Goal: Task Accomplishment & Management: Complete application form

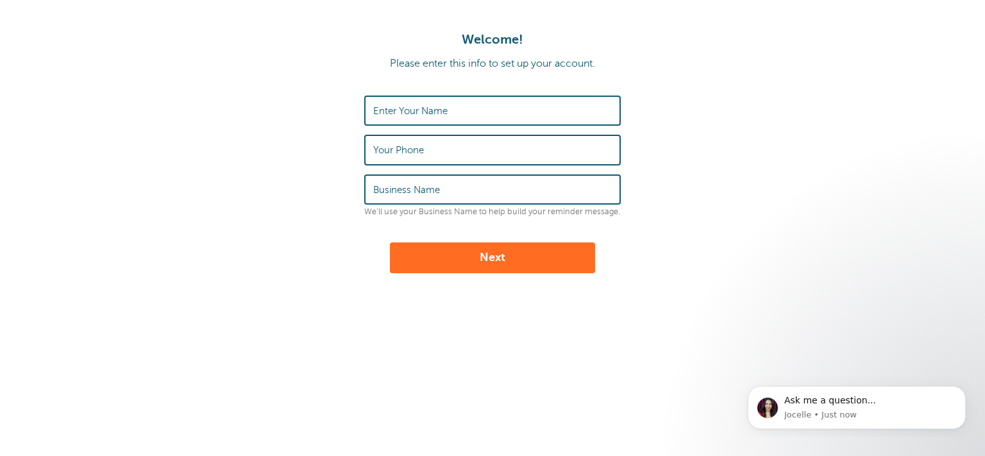
click at [451, 114] on input "Enter Your Name" at bounding box center [492, 111] width 239 height 28
type input "gsdfsdfsdgf"
click at [419, 144] on input "Your Phone" at bounding box center [492, 150] width 239 height 28
click at [445, 153] on input "Your Phone" at bounding box center [492, 150] width 239 height 28
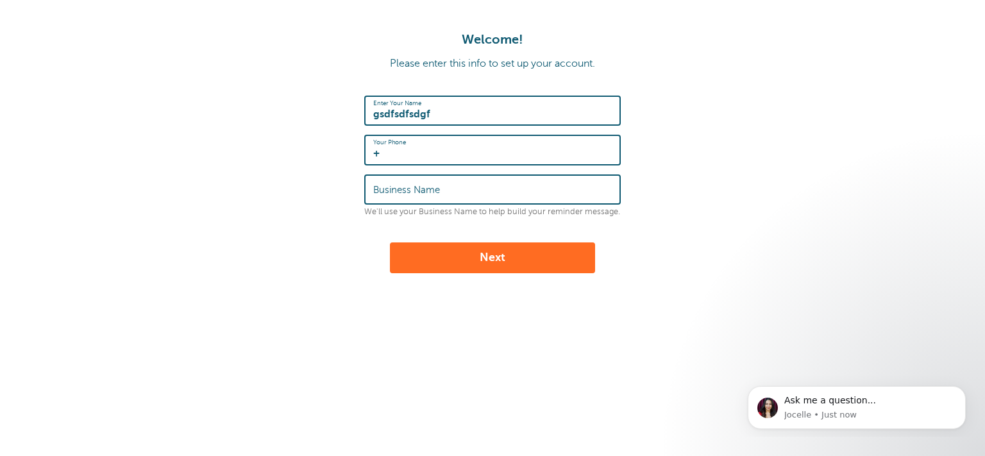
paste input "38631629890"
type input "[PHONE_NUMBER]"
click at [455, 196] on input "Business Name" at bounding box center [492, 190] width 239 height 28
type input "gfsdfsgsdfgsfsfd"
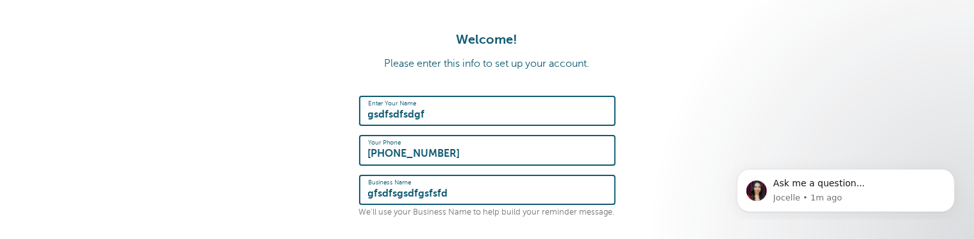
scroll to position [166, 0]
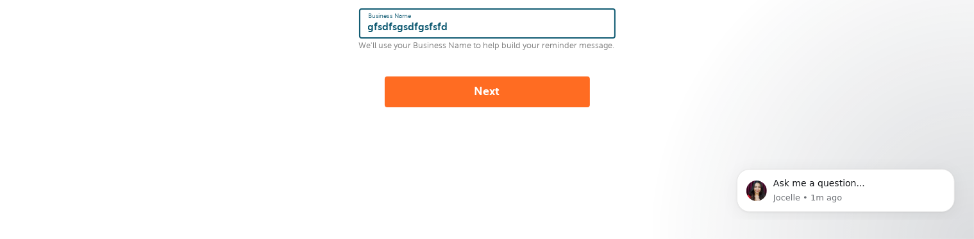
click at [487, 81] on button "Next" at bounding box center [487, 91] width 205 height 31
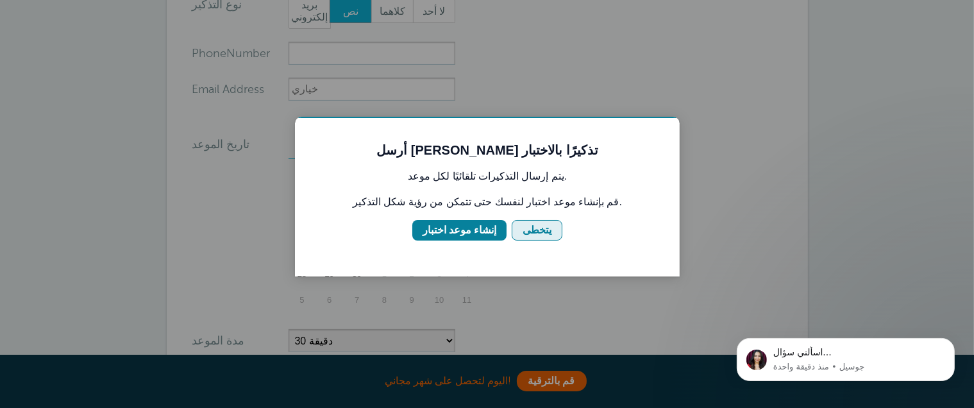
click at [544, 224] on div "يتخطى" at bounding box center [536, 229] width 29 height 15
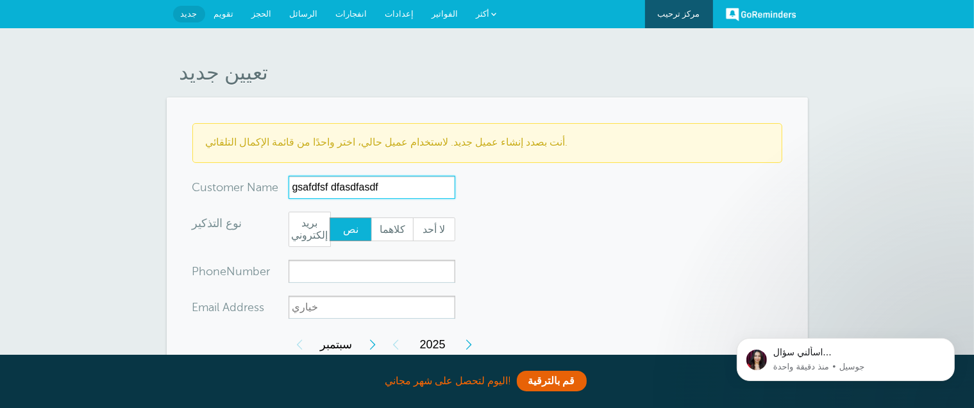
type input "gsafdfsf dfasdfasdf"
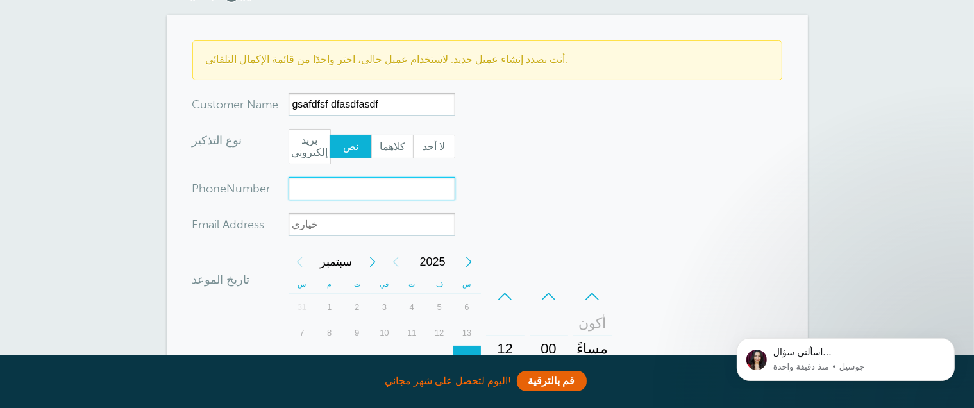
click at [328, 186] on input "xxx-no-autofill" at bounding box center [372, 188] width 167 height 23
click at [339, 194] on input "xxx-no-autofill" at bounding box center [372, 188] width 167 height 23
paste input "38631629890"
type input "+38631629890"
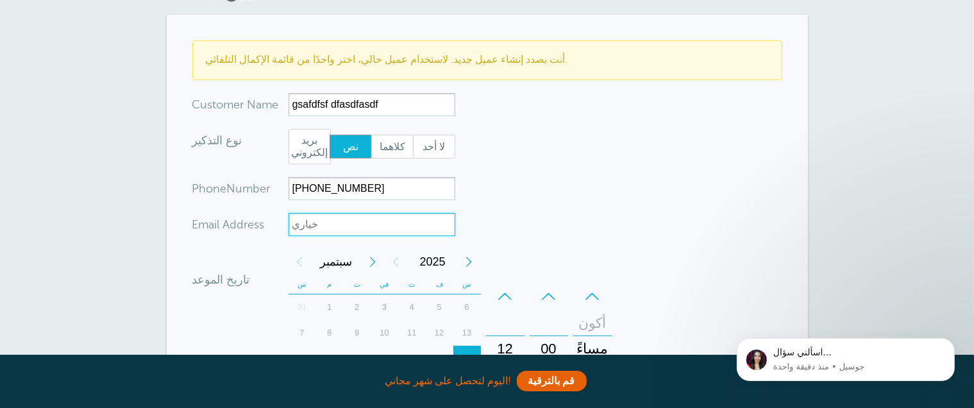
scroll to position [249, 0]
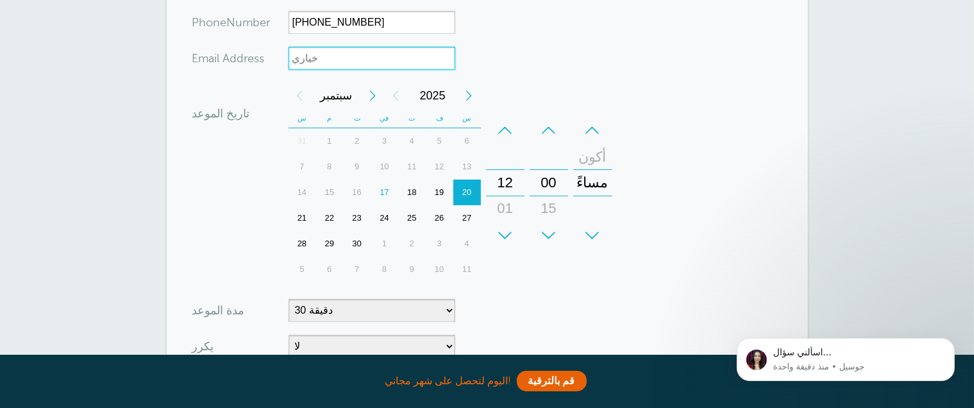
click at [549, 224] on div "+" at bounding box center [549, 236] width 38 height 26
click at [550, 230] on div "+" at bounding box center [549, 236] width 38 height 26
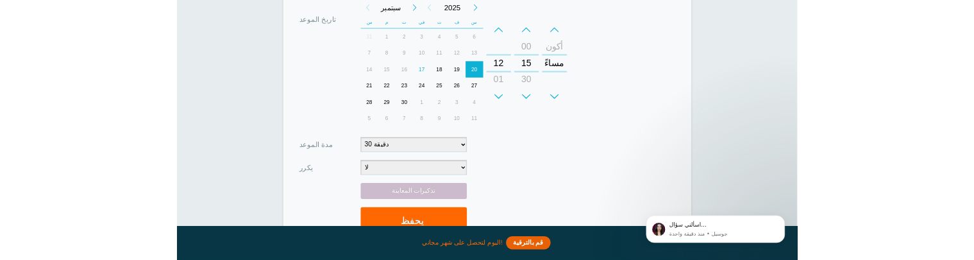
scroll to position [416, 0]
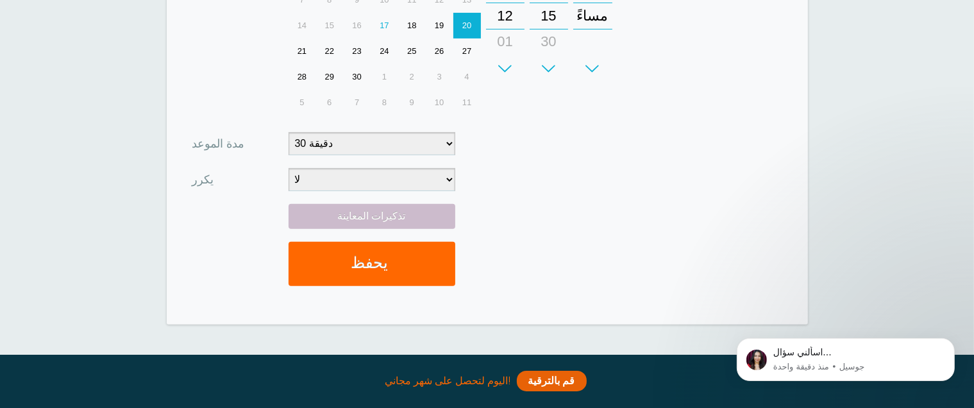
click at [628, 183] on form "أنت بصدد إنشاء عميل جديد. لاستخدام عميل حالي، اختر واحدًا من قائمة الإكمال التل…" at bounding box center [487, 3] width 590 height 591
click at [689, 226] on div "تذكيرات المعاينة يحفظ" at bounding box center [487, 251] width 590 height 95
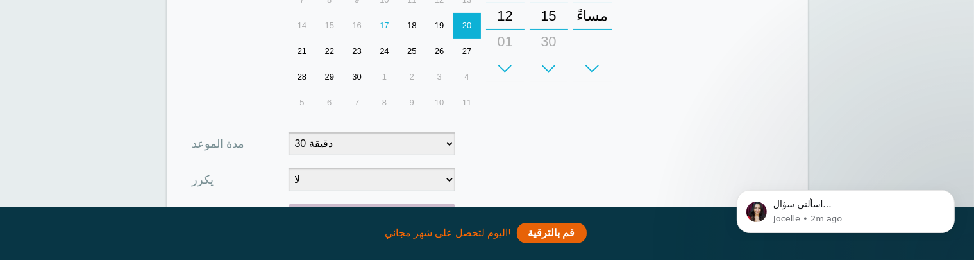
scroll to position [582, 0]
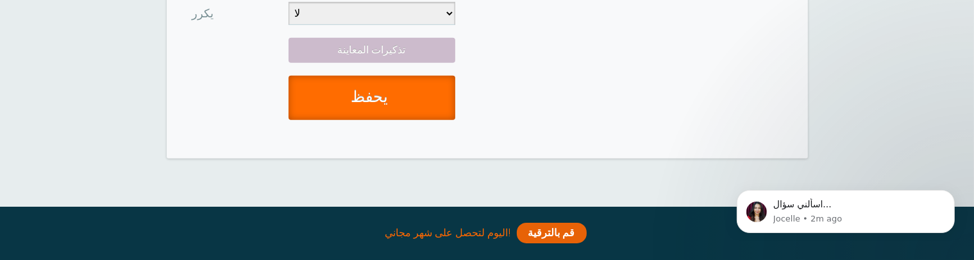
click at [383, 88] on button "يحفظ" at bounding box center [372, 98] width 167 height 44
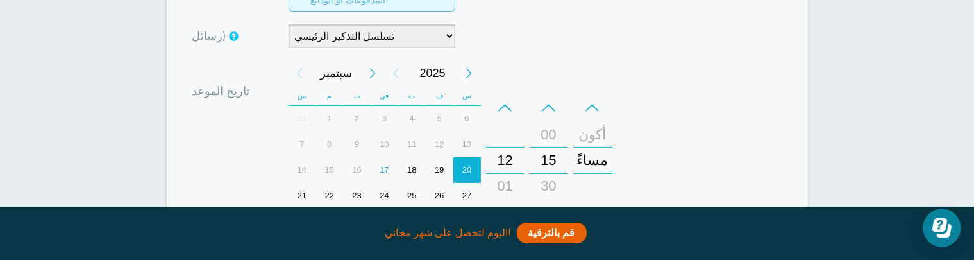
scroll to position [166, 0]
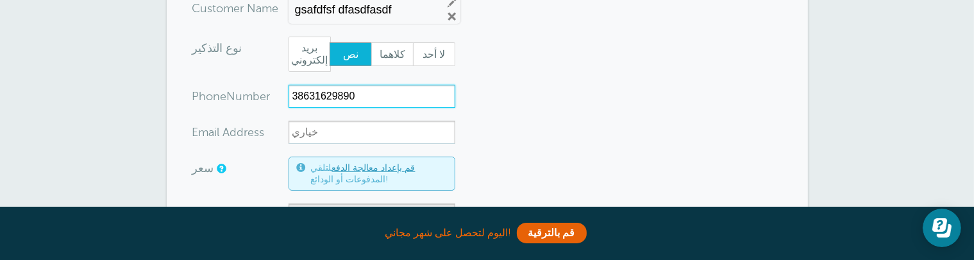
drag, startPoint x: 308, startPoint y: 94, endPoint x: 240, endPoint y: 90, distance: 68.7
click at [289, 90] on input "38631629890" at bounding box center [372, 96] width 167 height 23
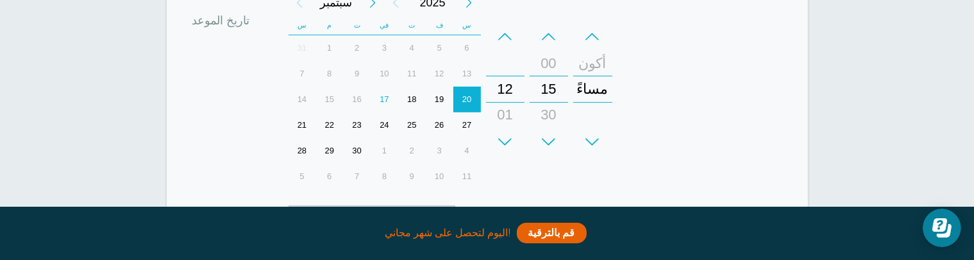
scroll to position [664, 0]
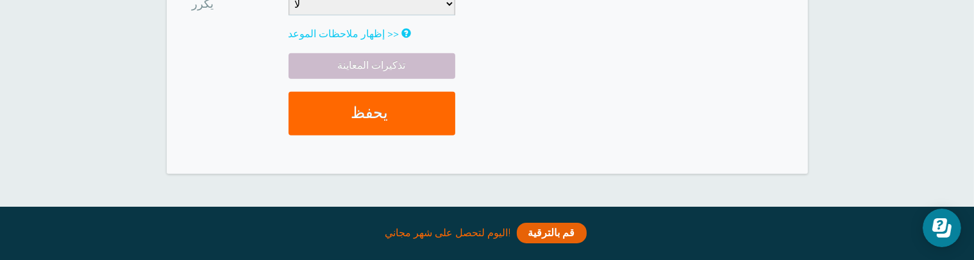
type input "031629890"
click at [382, 113] on button "يحفظ" at bounding box center [372, 114] width 167 height 44
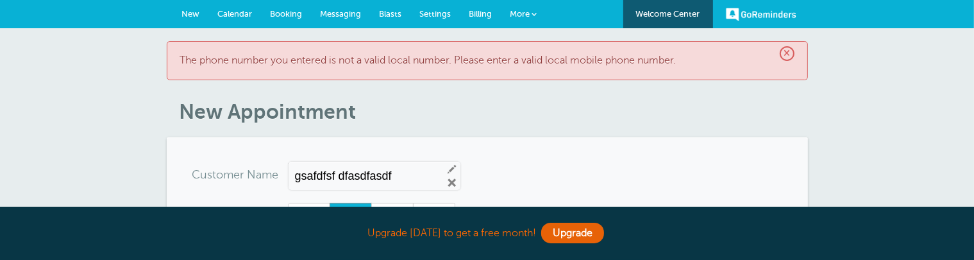
drag, startPoint x: 587, startPoint y: 140, endPoint x: 591, endPoint y: 132, distance: 8.9
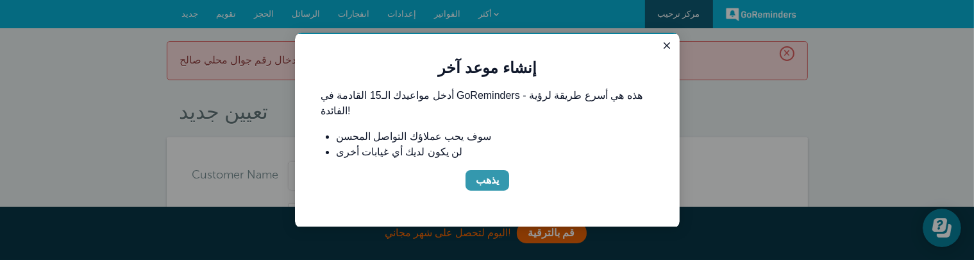
click at [490, 174] on div "يذهب" at bounding box center [486, 179] width 23 height 15
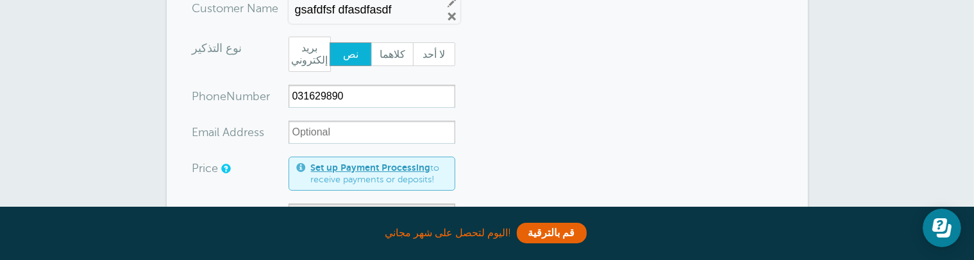
scroll to position [332, 0]
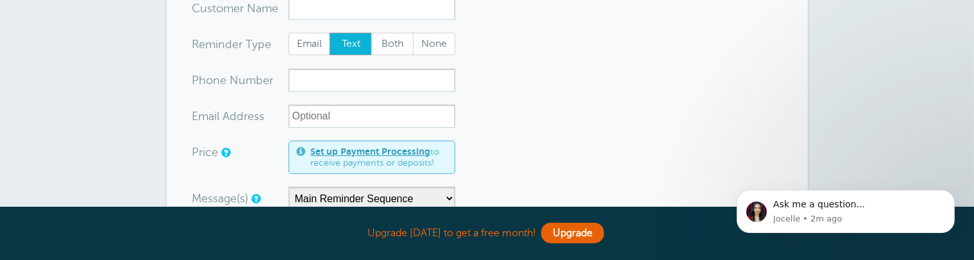
scroll to position [83, 0]
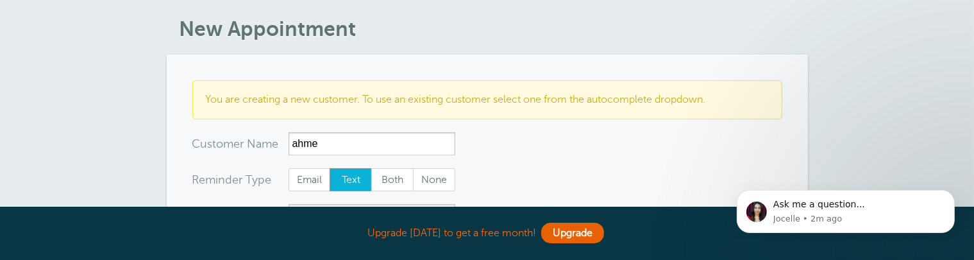
type input "[PERSON_NAME]"
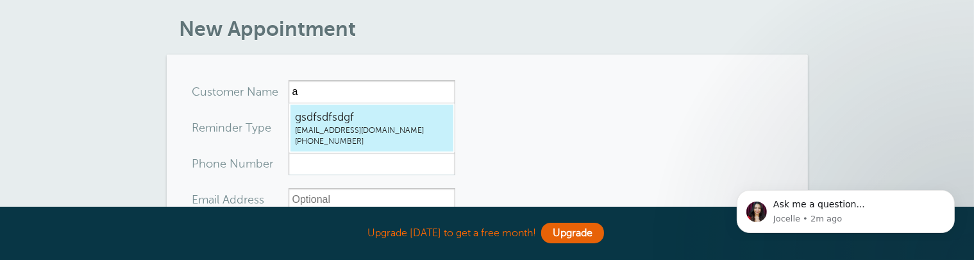
click at [340, 124] on span "gsdfsdfsdgf" at bounding box center [372, 117] width 154 height 16
type input "gsdfsdfsdgfdjonl@nevanata.com+38631629890"
type input "gsdfsdfsdgf"
type input "+38631629890"
type input "djonl@nevanata.com"
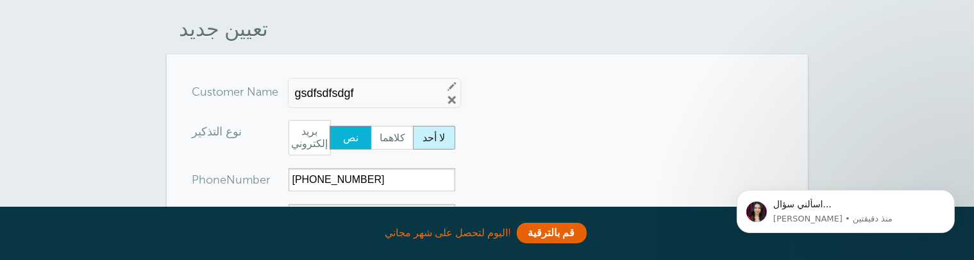
scroll to position [249, 0]
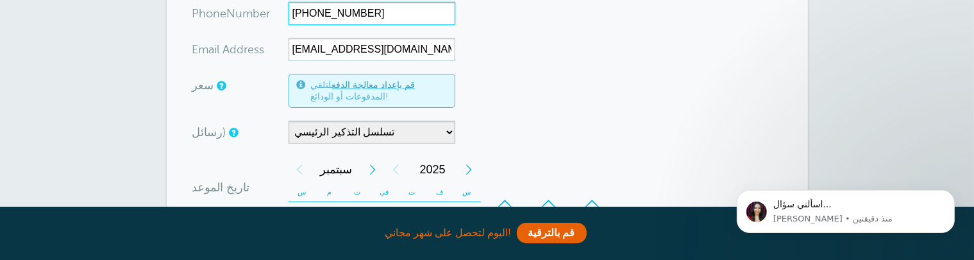
drag, startPoint x: 315, startPoint y: 13, endPoint x: 267, endPoint y: 13, distance: 48.1
click at [289, 13] on input "+38631629890" at bounding box center [372, 13] width 167 height 23
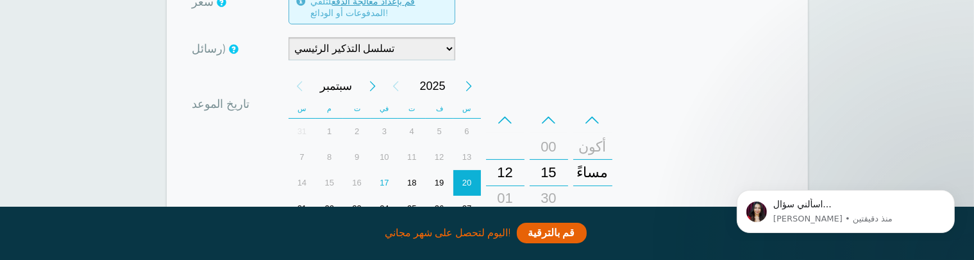
scroll to position [416, 0]
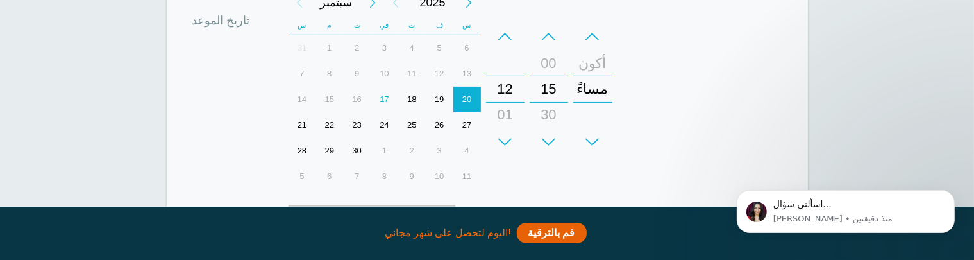
click at [550, 136] on div "+" at bounding box center [549, 142] width 38 height 26
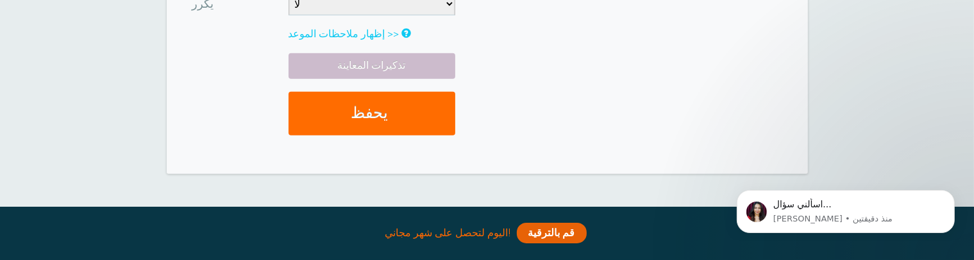
scroll to position [582, 0]
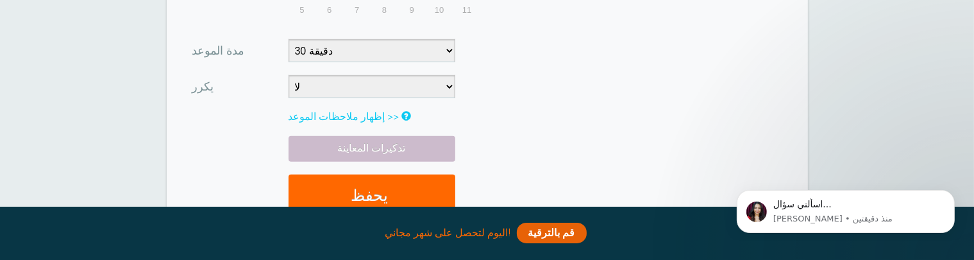
type input "031629890"
click at [349, 192] on button "يحفظ" at bounding box center [372, 196] width 167 height 44
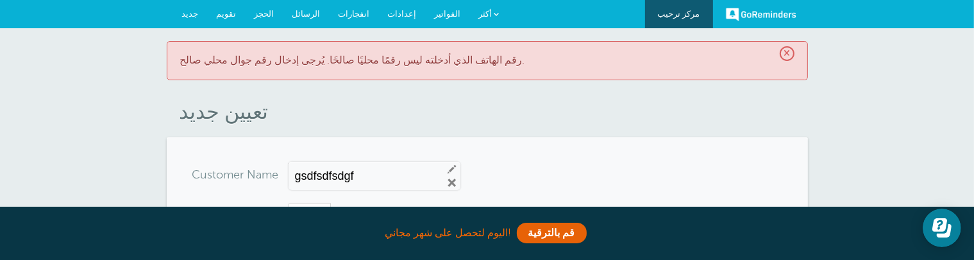
scroll to position [166, 0]
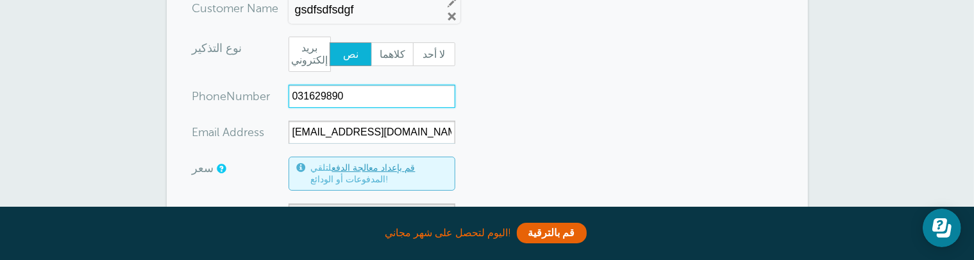
click at [349, 96] on input "031629890" at bounding box center [372, 96] width 167 height 23
type input "6234545254"
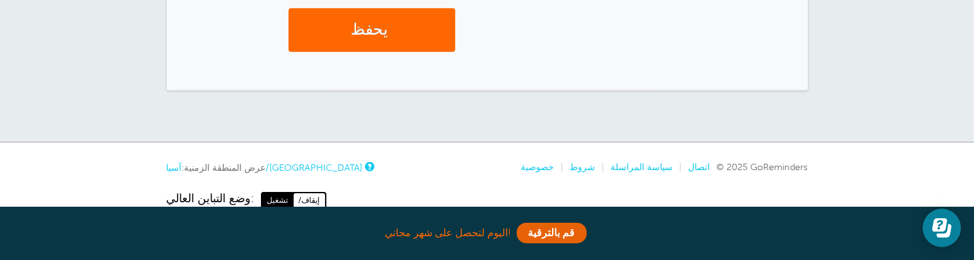
scroll to position [664, 0]
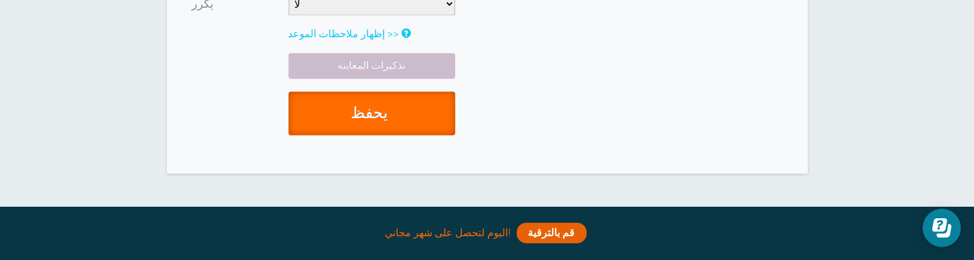
click at [371, 108] on button "يحفظ" at bounding box center [372, 114] width 167 height 44
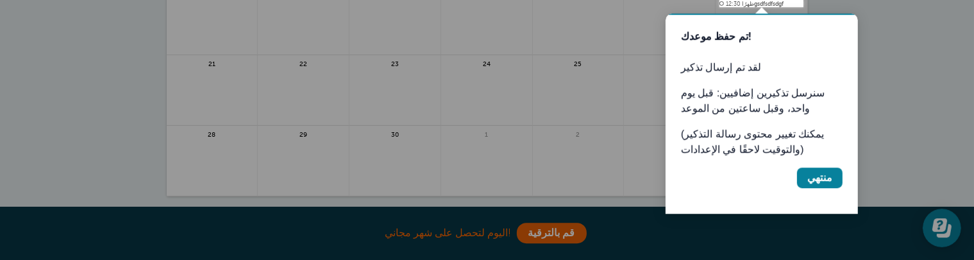
click at [719, 70] on p "تم حفظ موعدك! لقد تم إرسال تذكير" at bounding box center [761, 52] width 162 height 46
click at [821, 176] on div "منتهي" at bounding box center [819, 177] width 25 height 15
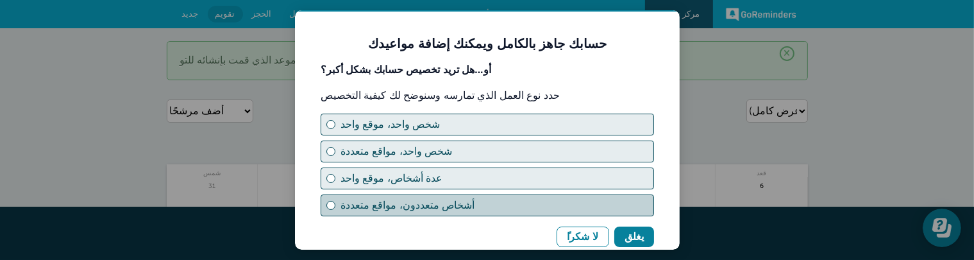
scroll to position [32, 0]
